Goal: Check status: Check status

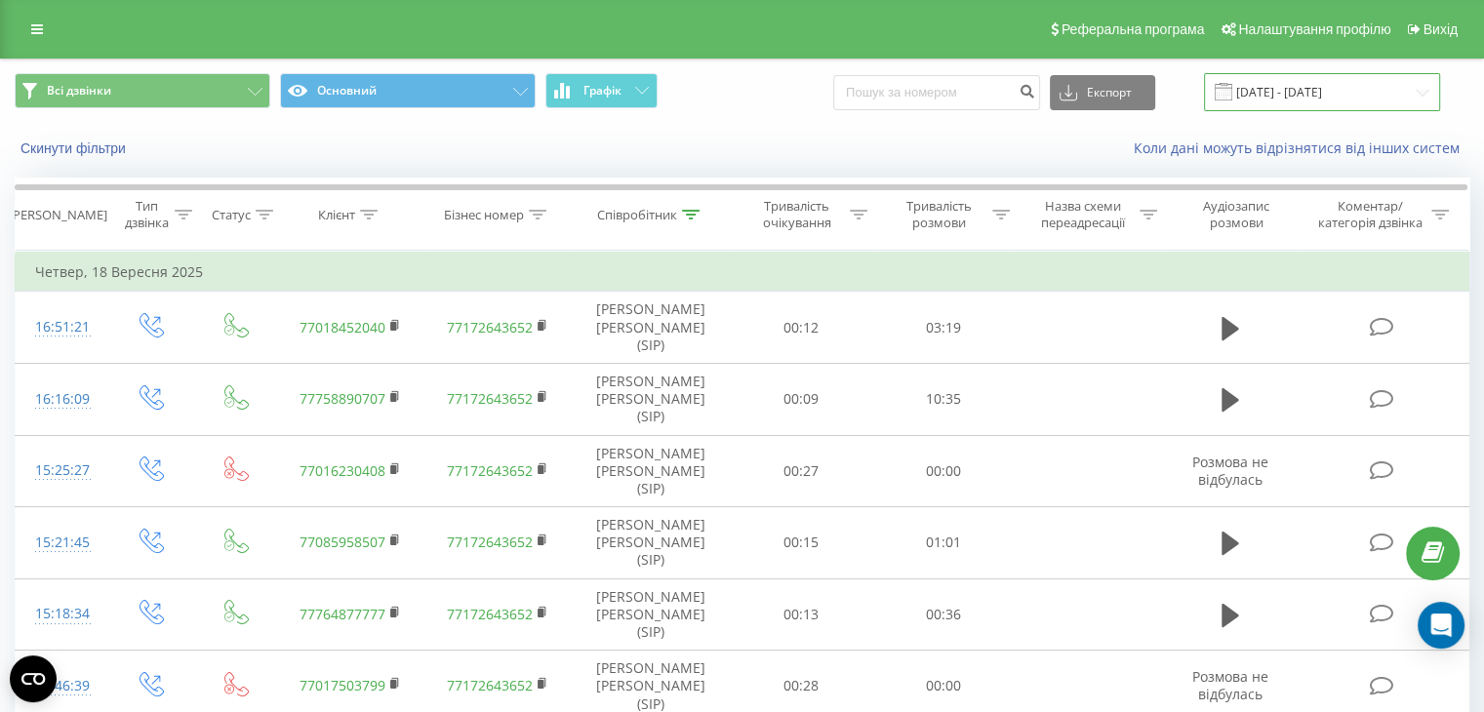
click at [1272, 106] on input "[DATE] - [DATE]" at bounding box center [1322, 92] width 236 height 38
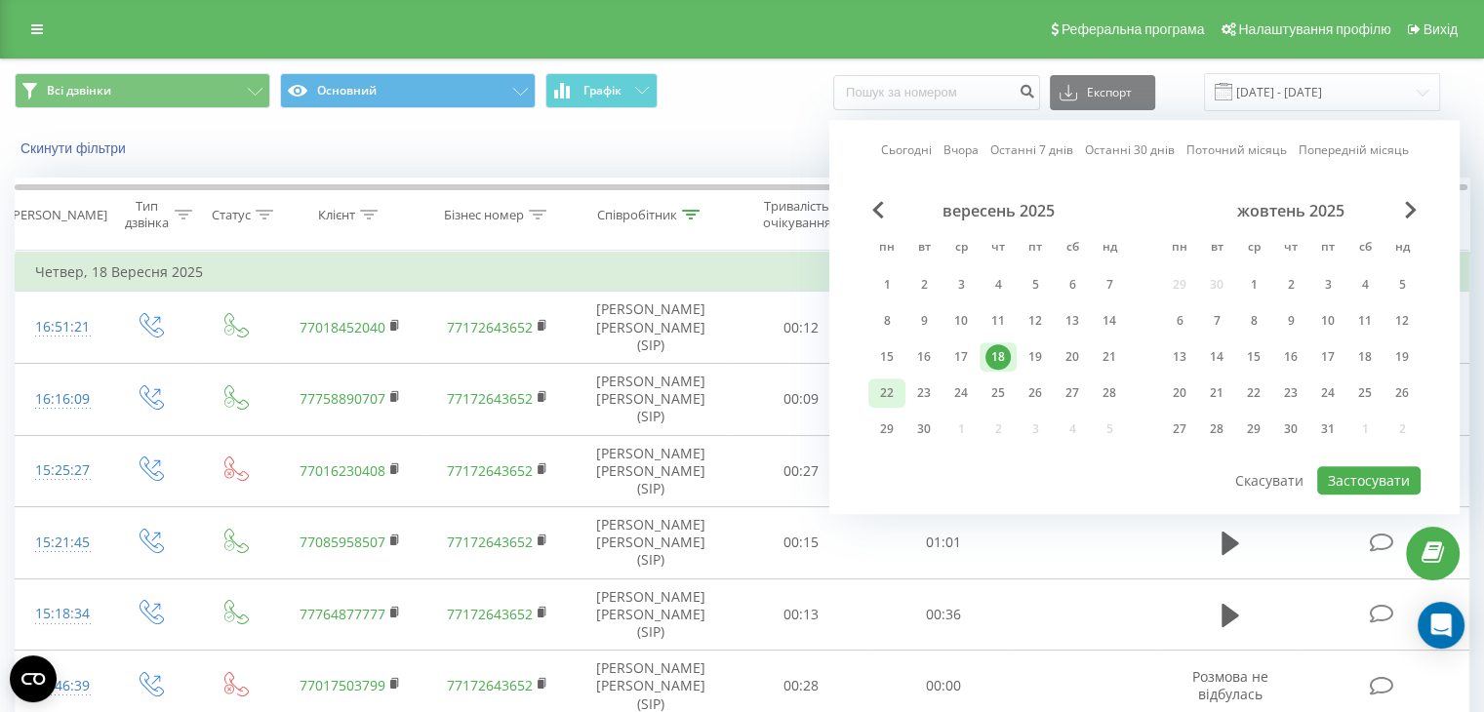
click at [882, 390] on div "22" at bounding box center [886, 392] width 25 height 25
click at [1368, 475] on button "Застосувати" at bounding box center [1368, 480] width 103 height 28
type input "[DATE] - [DATE]"
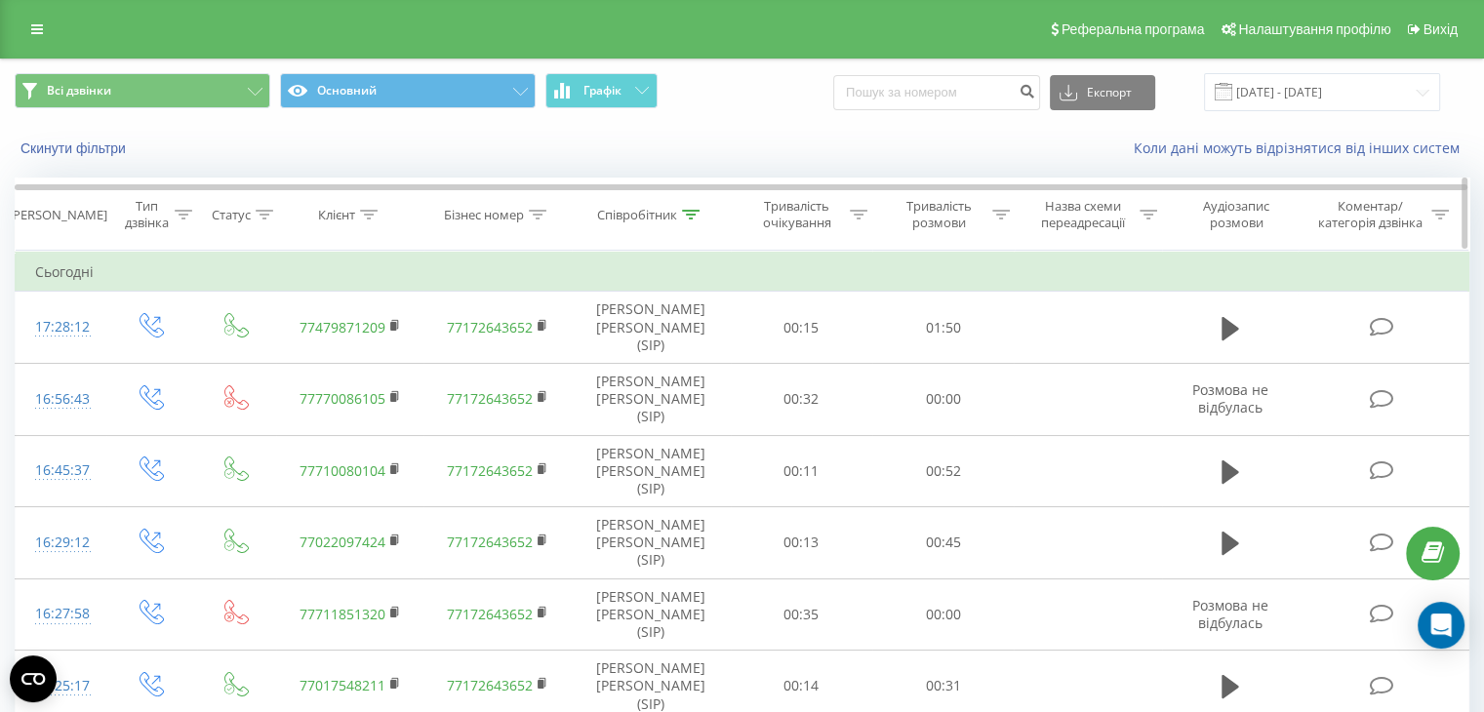
click at [664, 220] on div "Співробітник" at bounding box center [637, 215] width 80 height 17
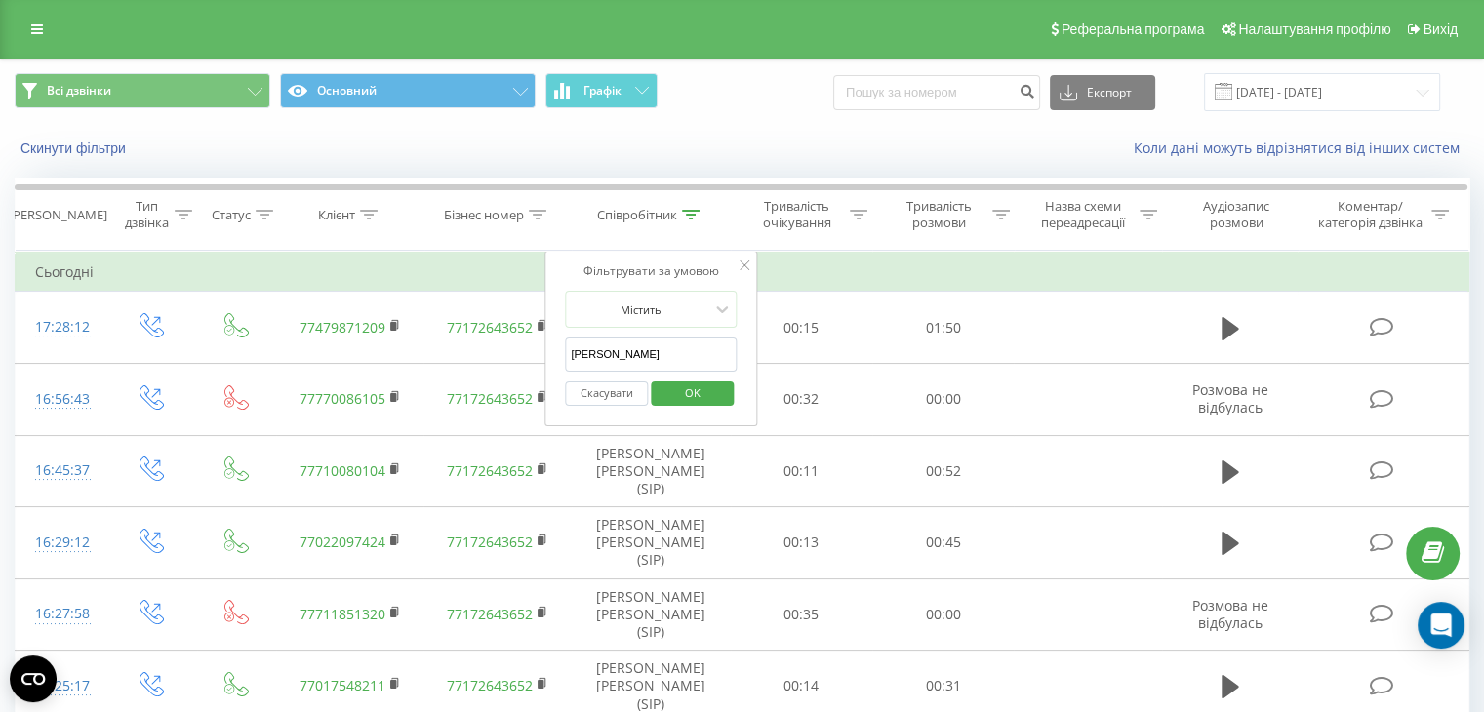
click at [690, 397] on span "OK" at bounding box center [692, 392] width 55 height 30
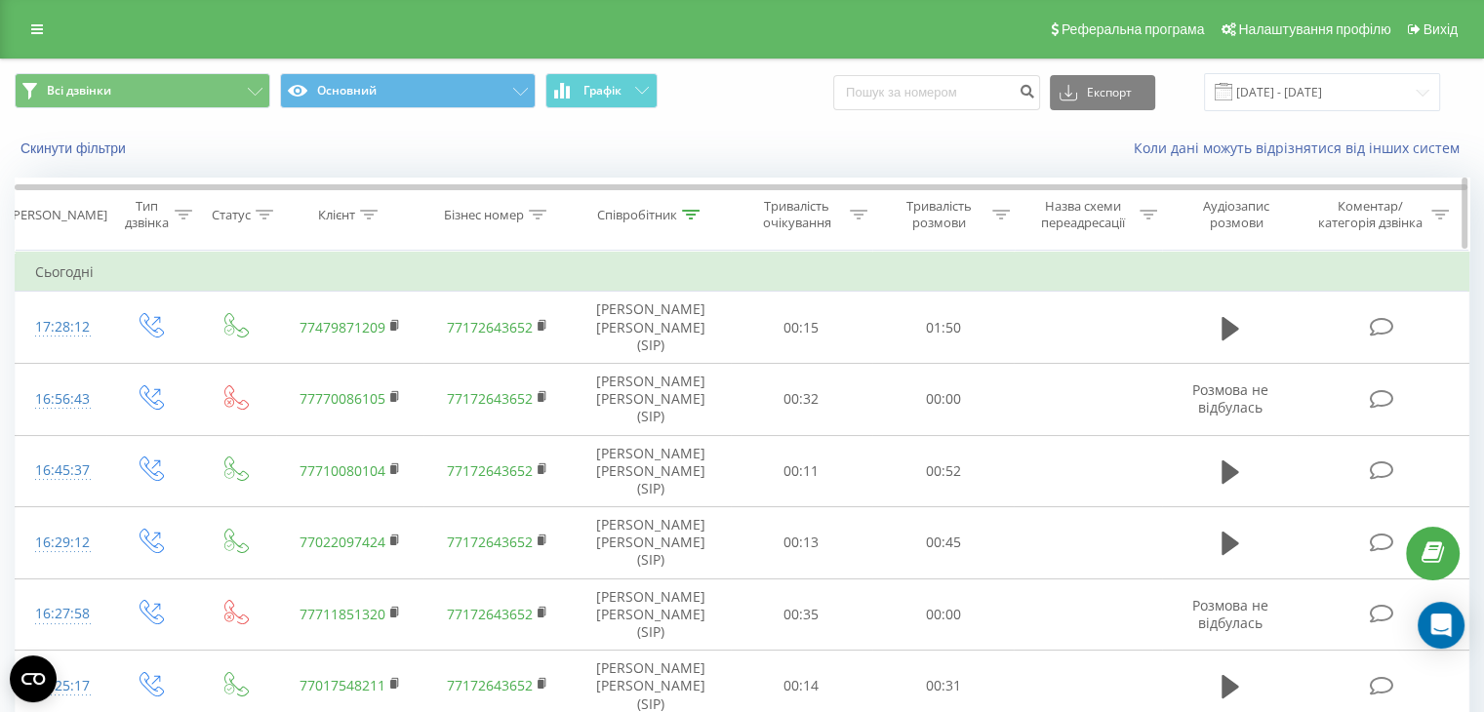
click at [265, 204] on th "Статус" at bounding box center [236, 214] width 79 height 72
click at [263, 223] on th "Статус" at bounding box center [236, 214] width 79 height 72
click at [259, 218] on icon at bounding box center [265, 215] width 18 height 10
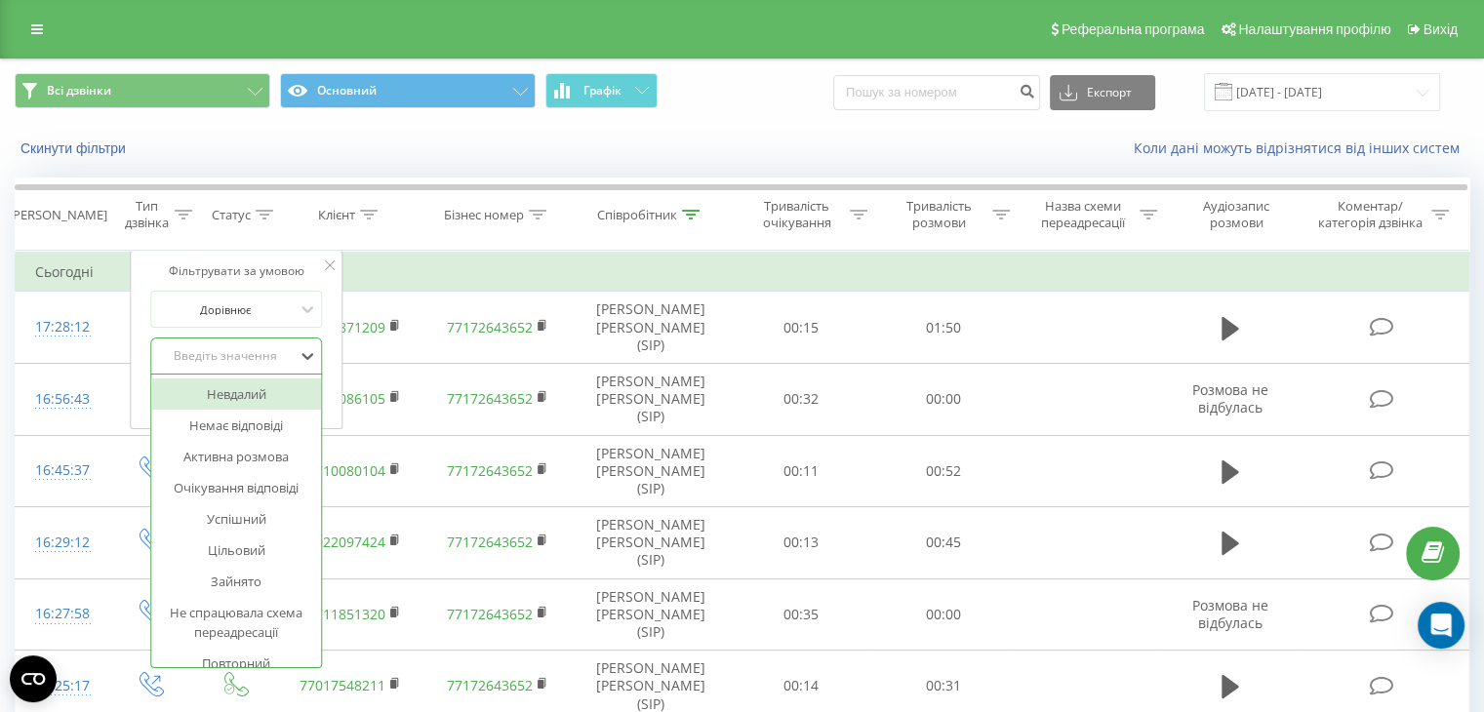
click at [268, 353] on div "Введіть значення" at bounding box center [226, 356] width 139 height 16
click at [269, 515] on div "Успішний" at bounding box center [237, 518] width 170 height 31
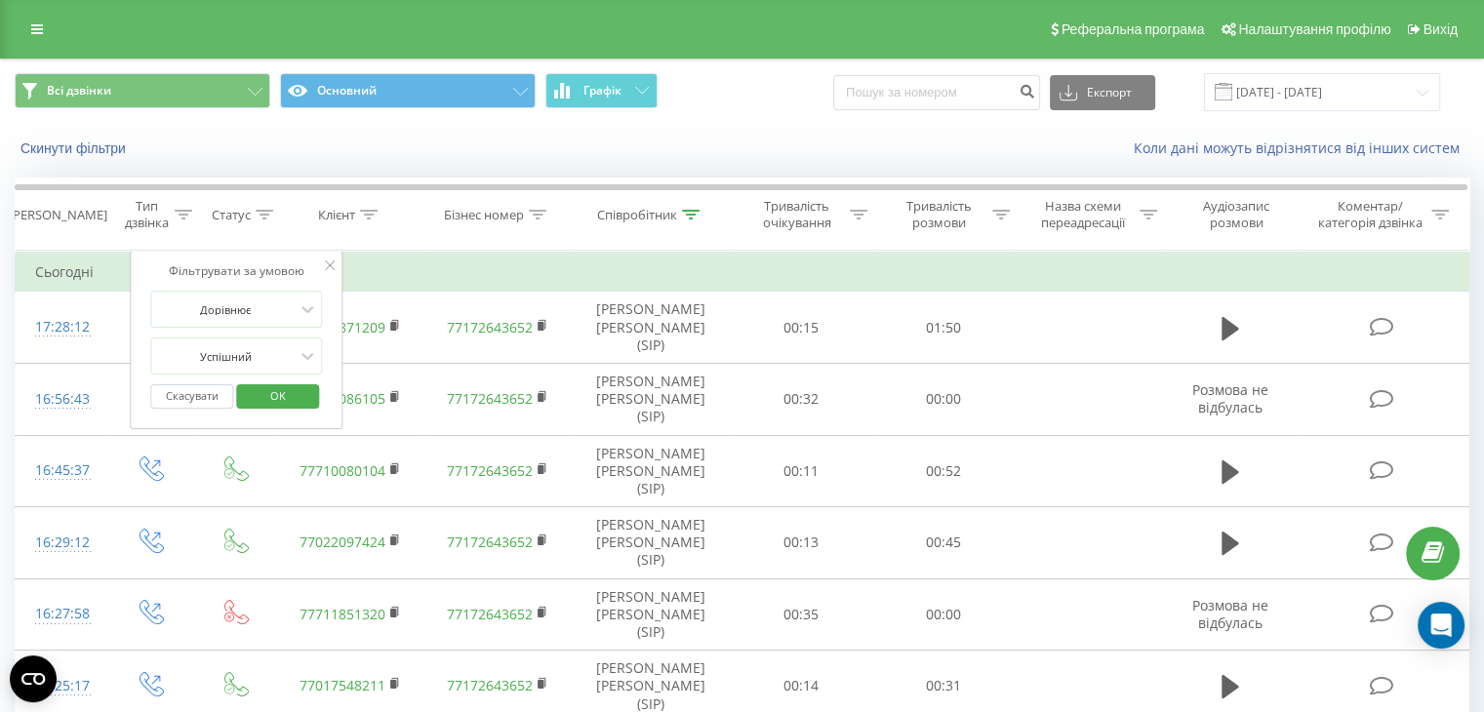
click at [267, 396] on span "OK" at bounding box center [278, 395] width 55 height 30
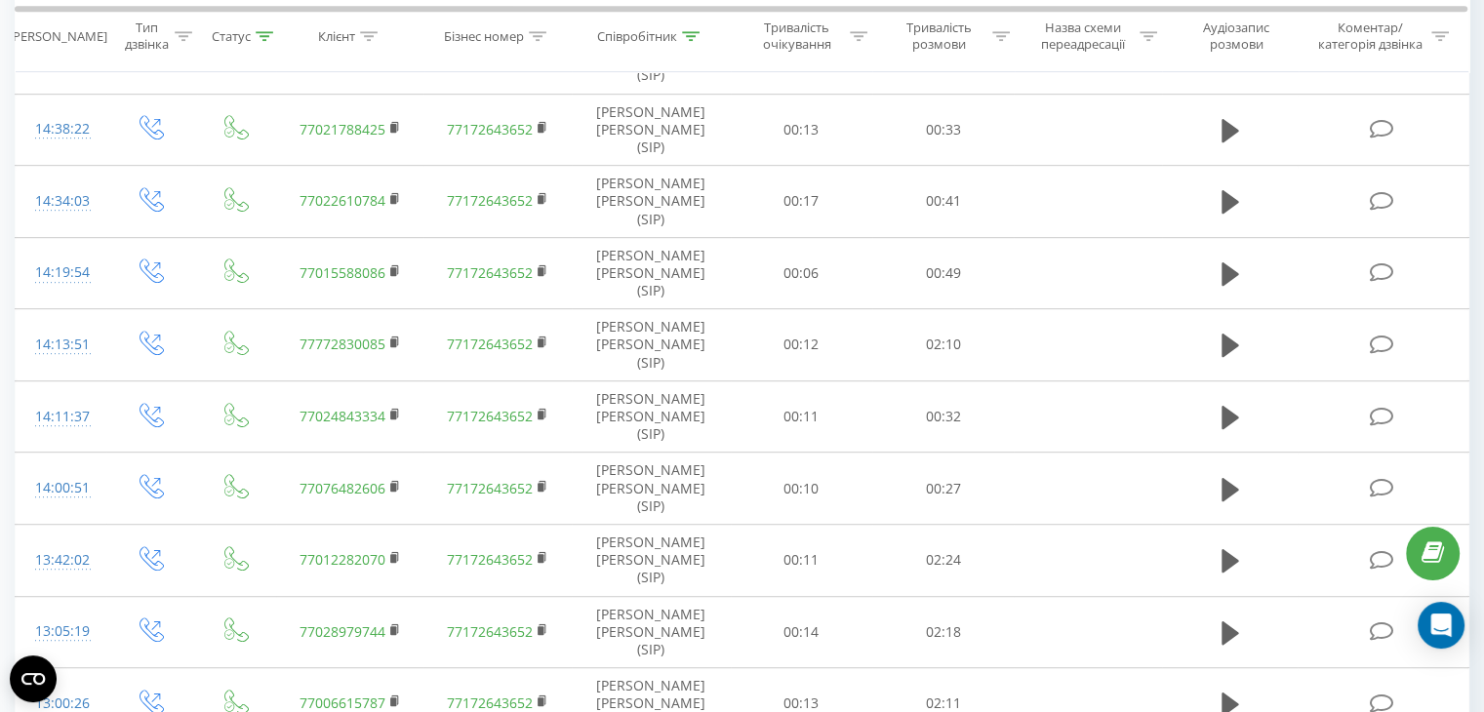
scroll to position [1066, 0]
